Goal: Transaction & Acquisition: Purchase product/service

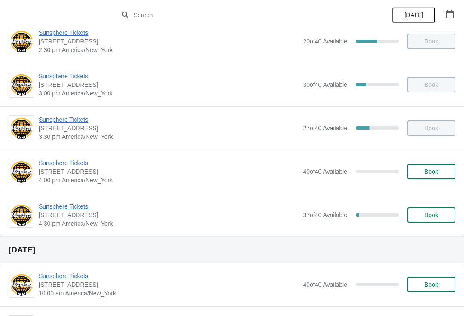
scroll to position [361, 0]
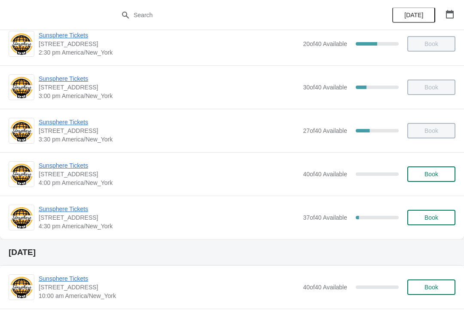
click at [431, 179] on button "Book" at bounding box center [432, 173] width 48 height 15
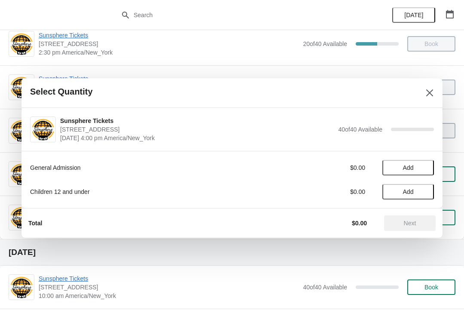
click at [419, 164] on button "Add" at bounding box center [409, 167] width 52 height 15
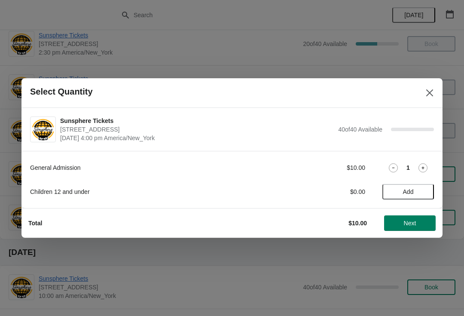
click at [418, 228] on button "Next" at bounding box center [411, 222] width 52 height 15
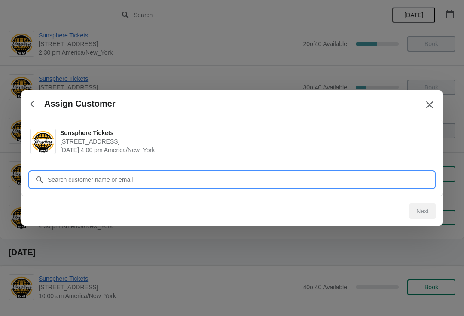
click at [177, 177] on input "Customer" at bounding box center [240, 179] width 387 height 15
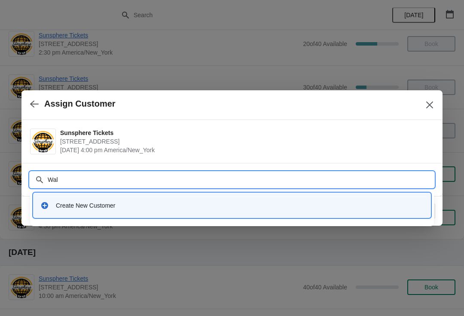
type input "Walk"
click at [201, 210] on div "Create New Customer" at bounding box center [232, 206] width 391 height 18
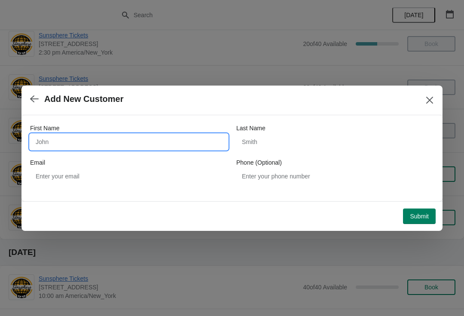
click at [113, 145] on input "First Name" at bounding box center [129, 141] width 198 height 15
type input "W"
click at [428, 200] on div "First Name W Last Name Email Phone (Optional)" at bounding box center [232, 158] width 421 height 86
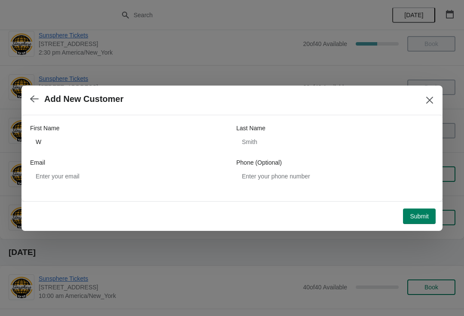
click at [422, 219] on span "Submit" at bounding box center [419, 216] width 19 height 7
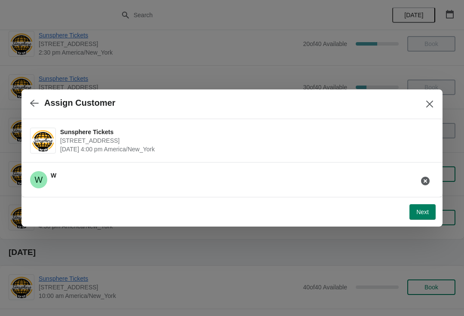
click at [420, 213] on span "Next" at bounding box center [423, 212] width 12 height 7
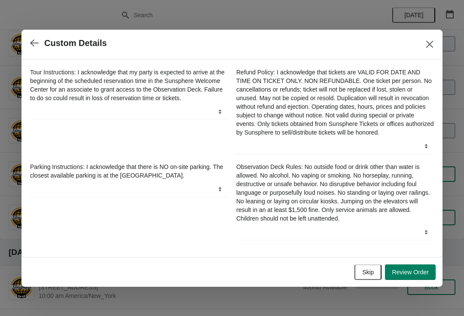
click at [418, 275] on span "Review Order" at bounding box center [410, 272] width 37 height 7
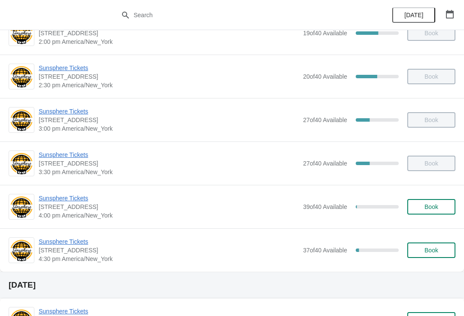
scroll to position [338, 0]
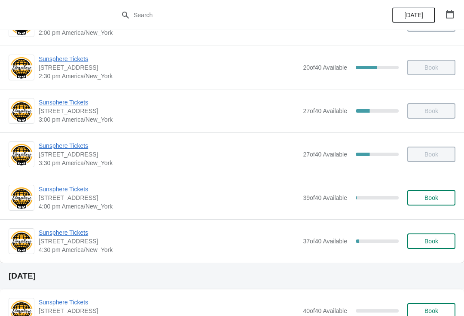
click at [419, 202] on button "Book" at bounding box center [432, 197] width 48 height 15
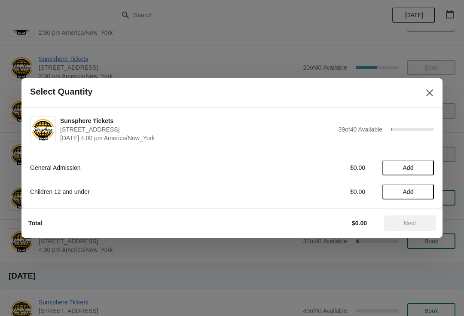
click at [421, 168] on span "Add" at bounding box center [409, 167] width 36 height 7
click at [419, 168] on icon at bounding box center [423, 167] width 9 height 9
click at [413, 222] on span "Next" at bounding box center [410, 223] width 12 height 7
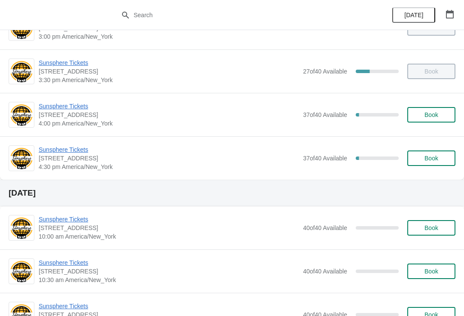
scroll to position [446, 0]
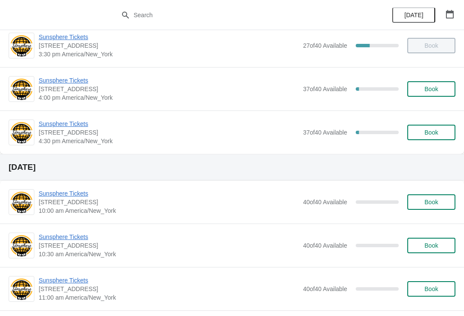
click at [438, 94] on button "Book" at bounding box center [432, 88] width 48 height 15
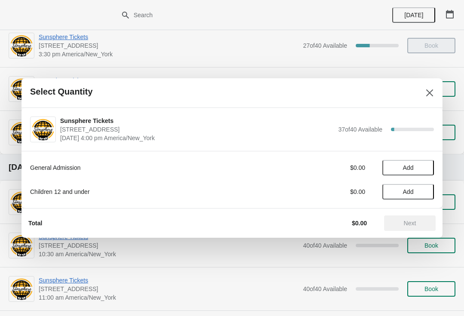
click at [418, 163] on button "Add" at bounding box center [409, 167] width 52 height 15
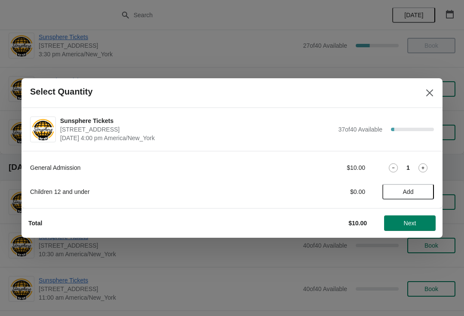
click at [404, 171] on div "1" at bounding box center [409, 167] width 52 height 9
click at [404, 190] on span "Add" at bounding box center [408, 191] width 11 height 7
click at [426, 164] on icon at bounding box center [423, 167] width 9 height 9
click at [416, 225] on span "Next" at bounding box center [410, 223] width 12 height 7
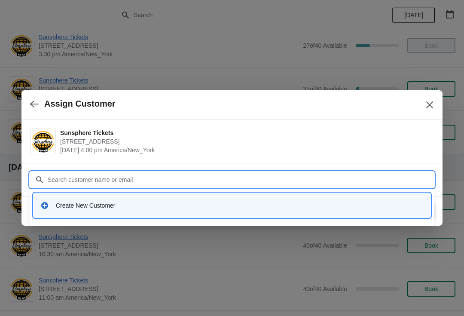
click at [197, 217] on div "Create New Customer" at bounding box center [232, 205] width 397 height 25
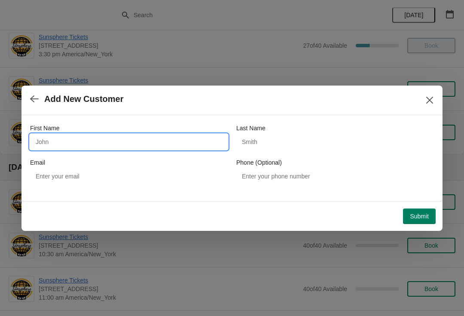
click at [127, 141] on input "First Name" at bounding box center [129, 141] width 198 height 15
type input "W"
click at [421, 219] on span "Submit" at bounding box center [419, 216] width 19 height 7
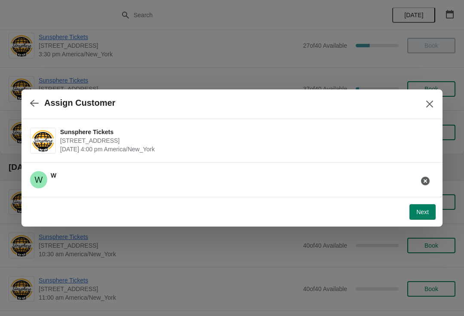
click at [424, 219] on button "Next" at bounding box center [423, 211] width 26 height 15
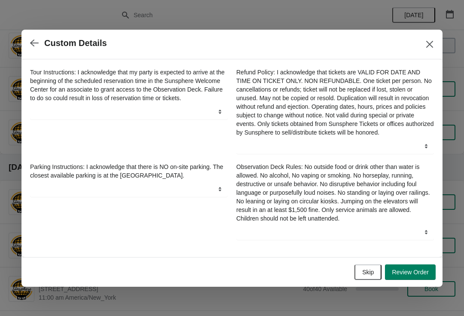
click at [420, 271] on button "Review Order" at bounding box center [410, 272] width 51 height 15
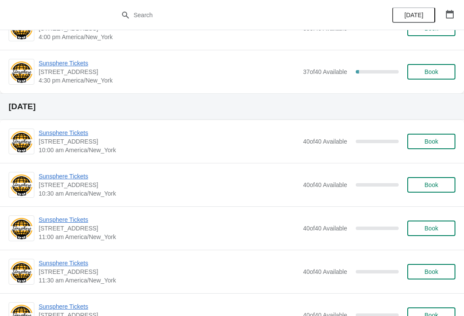
scroll to position [517, 0]
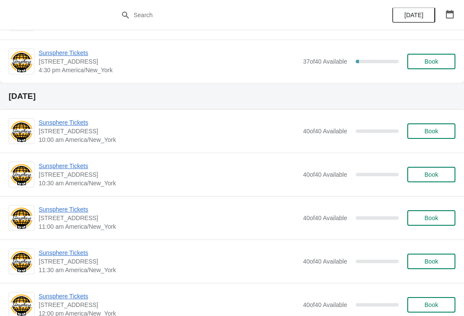
click at [434, 65] on button "Book" at bounding box center [432, 61] width 48 height 15
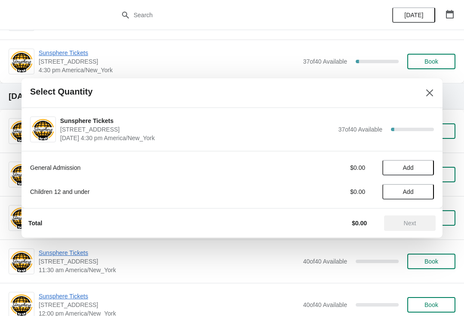
click at [411, 169] on span "Add" at bounding box center [408, 167] width 11 height 7
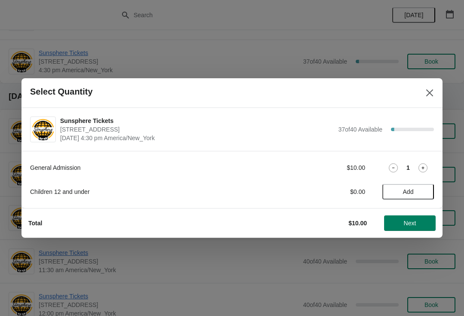
click at [405, 222] on span "Next" at bounding box center [410, 223] width 12 height 7
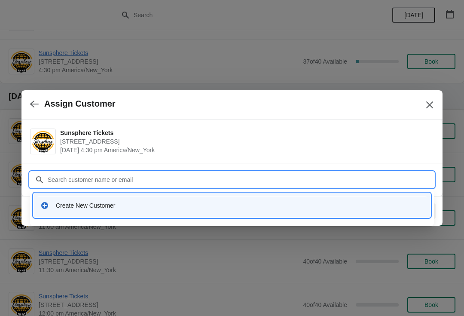
click at [125, 216] on div "Create New Customer" at bounding box center [232, 205] width 397 height 25
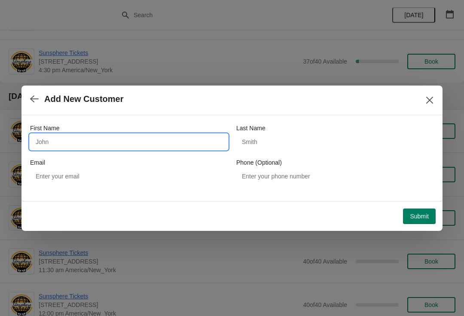
click at [121, 138] on input "First Name" at bounding box center [129, 141] width 198 height 15
type input "W"
click at [413, 219] on span "Submit" at bounding box center [419, 216] width 19 height 7
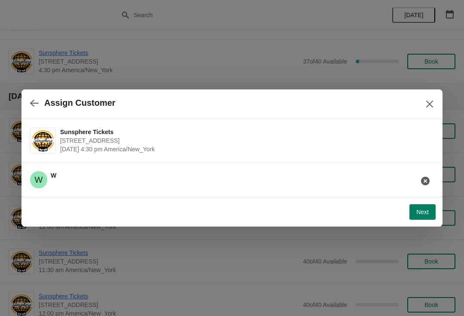
click at [433, 218] on button "Next" at bounding box center [423, 211] width 26 height 15
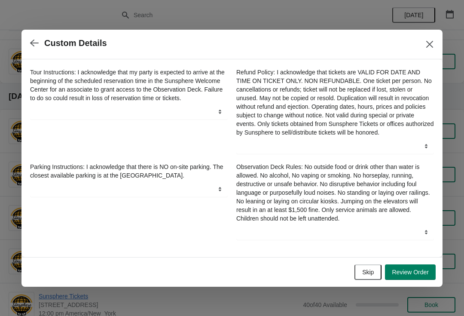
click at [406, 275] on span "Review Order" at bounding box center [410, 272] width 37 height 7
